Goal: Complete application form: Complete application form

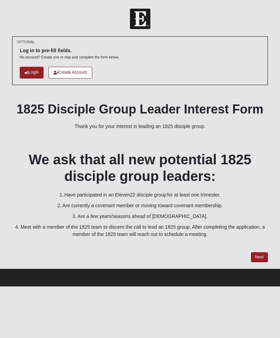
click at [257, 250] on div "OPTIONAL Log in to pre-fill fields. No account? Create one or skip and complete…" at bounding box center [140, 149] width 256 height 226
click at [34, 73] on link "Login" at bounding box center [32, 72] width 24 height 11
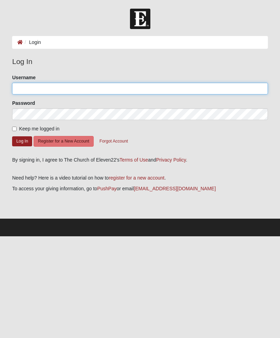
click at [212, 87] on input "Username" at bounding box center [140, 89] width 256 height 12
type input "[EMAIL_ADDRESS][DOMAIN_NAME]"
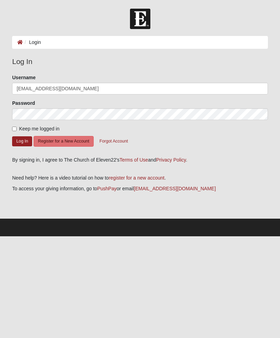
click at [22, 141] on button "Log In" at bounding box center [22, 141] width 20 height 10
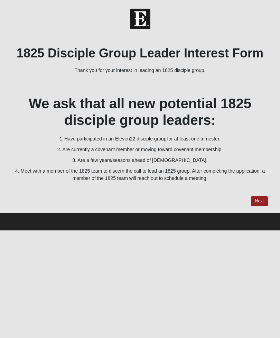
click at [261, 198] on link "Next" at bounding box center [259, 201] width 17 height 10
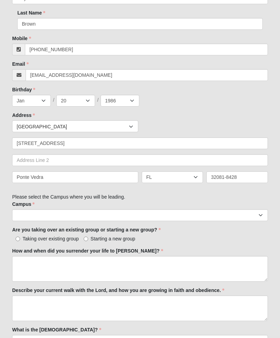
scroll to position [103, 0]
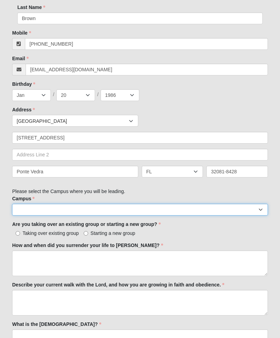
click at [255, 207] on select "Arlington Baymeadows Eleven22 Online Fleming Island Jesup Mandarin North Jax Or…" at bounding box center [140, 210] width 256 height 12
select select "11"
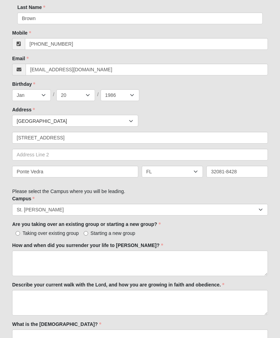
click at [110, 231] on span "Starting a new group" at bounding box center [113, 234] width 45 height 6
click at [88, 231] on input "Starting a new group" at bounding box center [86, 233] width 5 height 5
radio input "true"
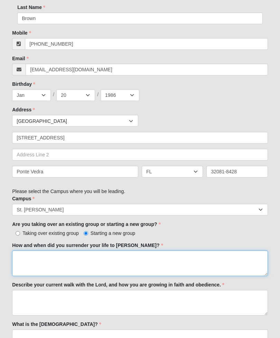
click at [136, 261] on textarea "How and when did you surrender your life to Jesus?" at bounding box center [140, 264] width 256 height 26
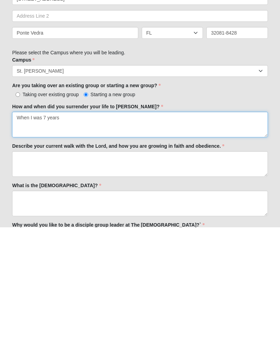
click at [133, 223] on textarea "When I was 7 years" at bounding box center [140, 236] width 256 height 26
click at [80, 223] on textarea "When I was 7 years" at bounding box center [140, 236] width 256 height 26
click at [75, 223] on textarea "When I was 7 years" at bounding box center [140, 236] width 256 height 26
type textarea "When I was 7 years old. I was nervous about different life changes… like moving"
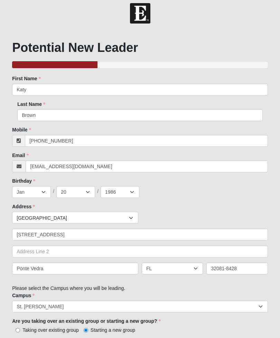
scroll to position [0, 0]
